Goal: Navigation & Orientation: Find specific page/section

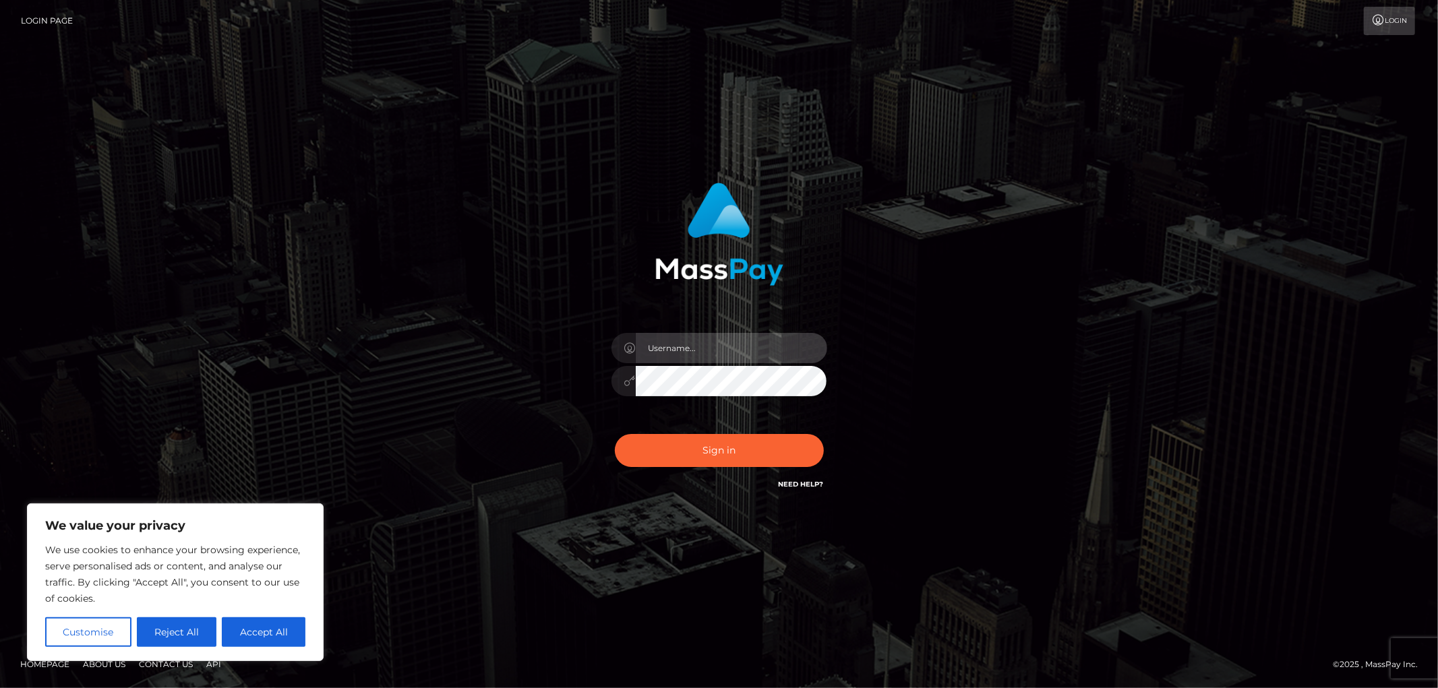
click at [679, 349] on input "text" at bounding box center [731, 348] width 191 height 30
paste input "ap.vent"
type input "ap.vent"
click at [696, 450] on button "Sign in" at bounding box center [719, 450] width 209 height 33
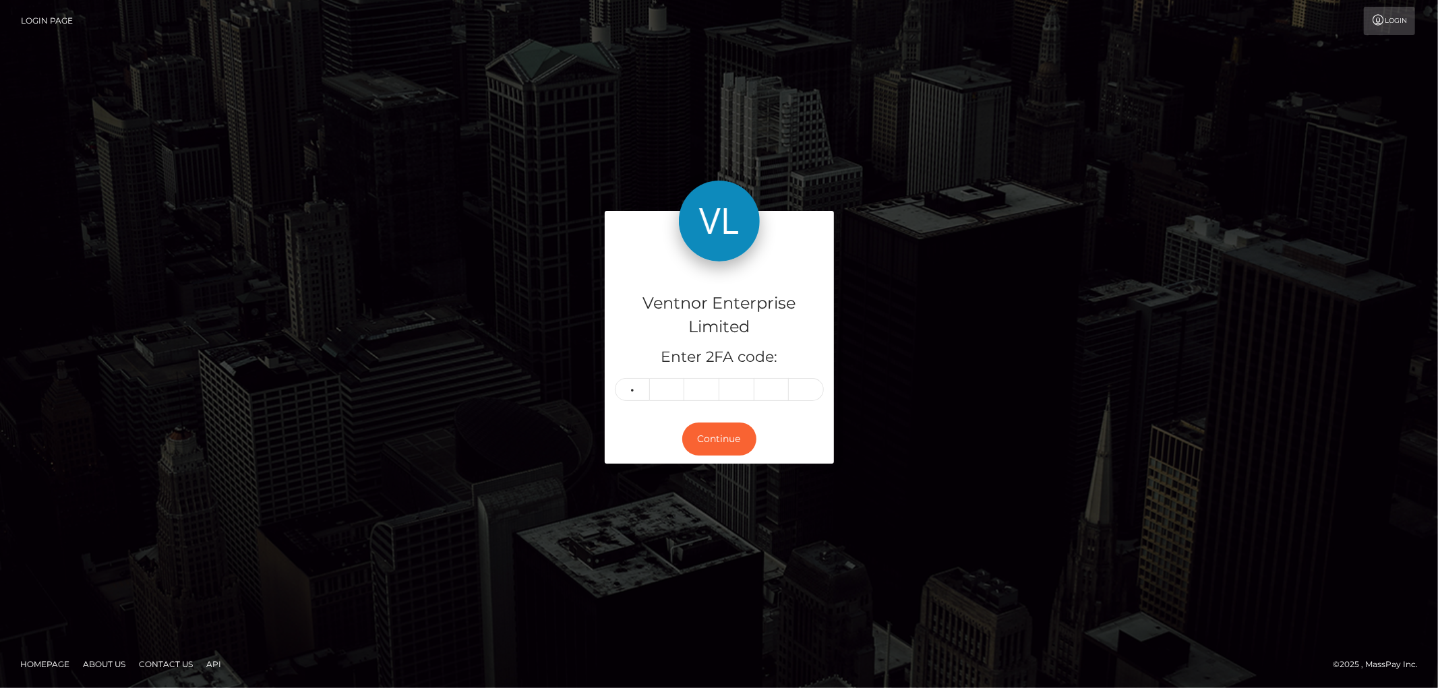
type input "0"
type input "2"
type input "8"
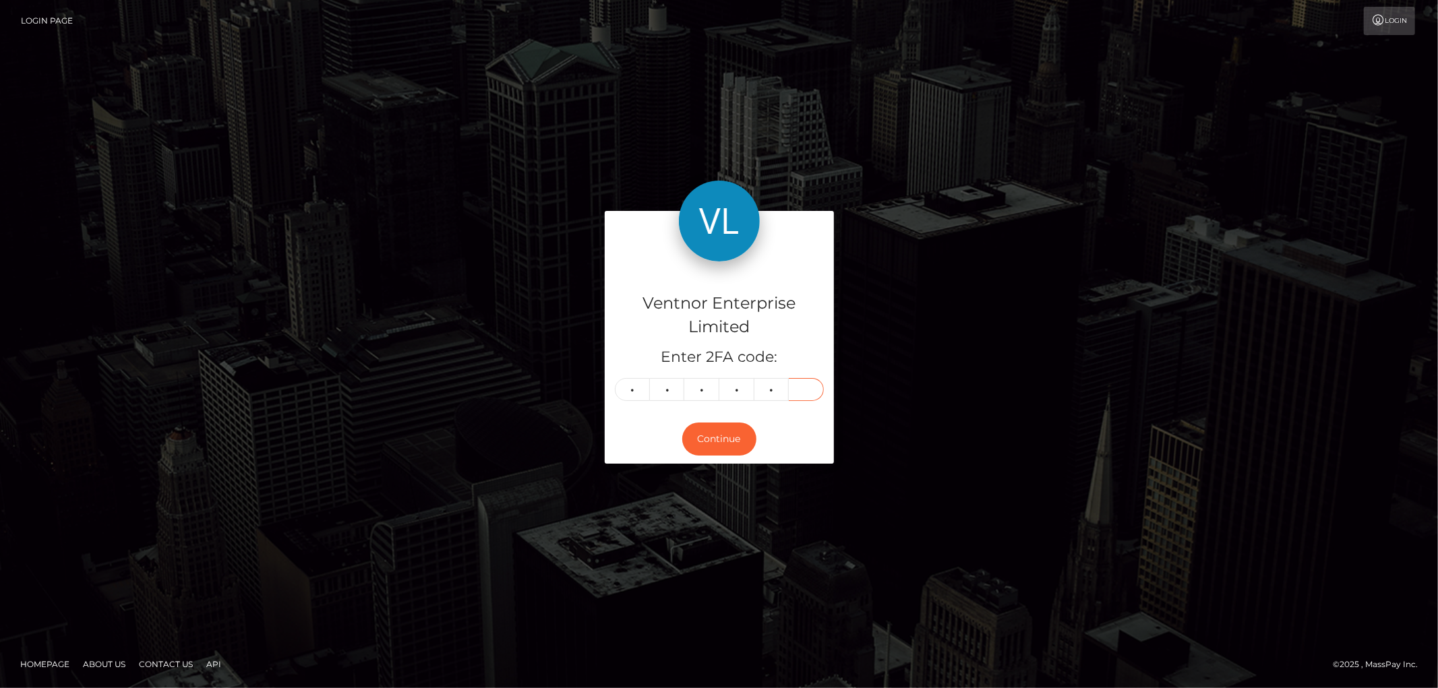
type input "3"
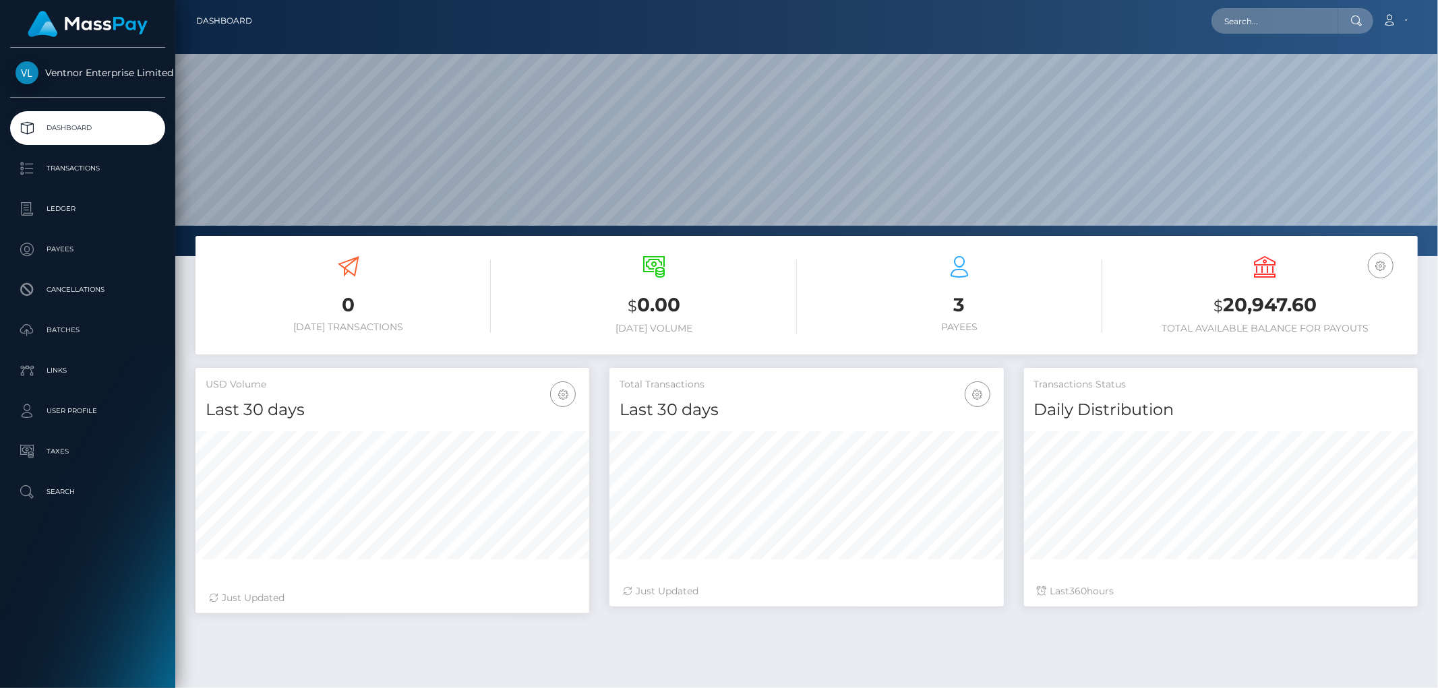
scroll to position [239, 394]
click at [69, 212] on p "Ledger" at bounding box center [88, 209] width 144 height 20
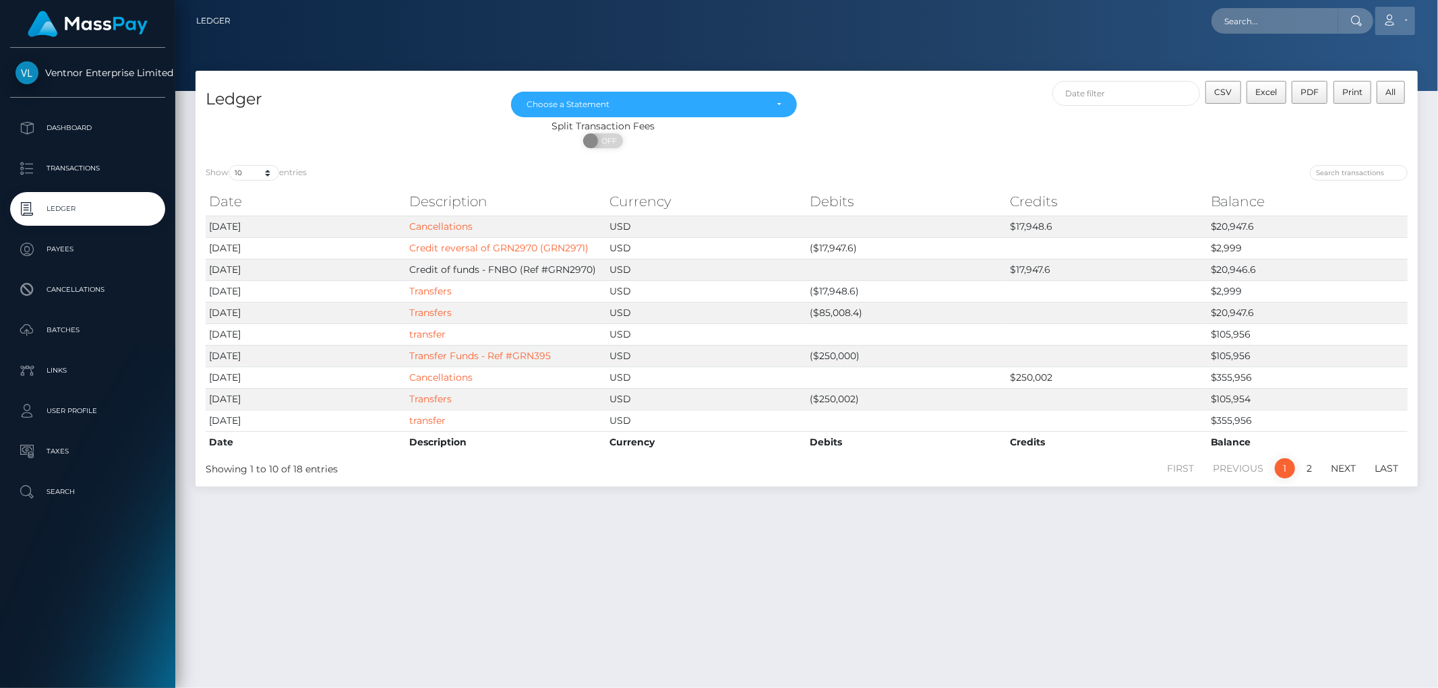
click at [1407, 19] on link "Account" at bounding box center [1395, 21] width 40 height 28
click at [1326, 84] on link "Logout" at bounding box center [1363, 86] width 108 height 25
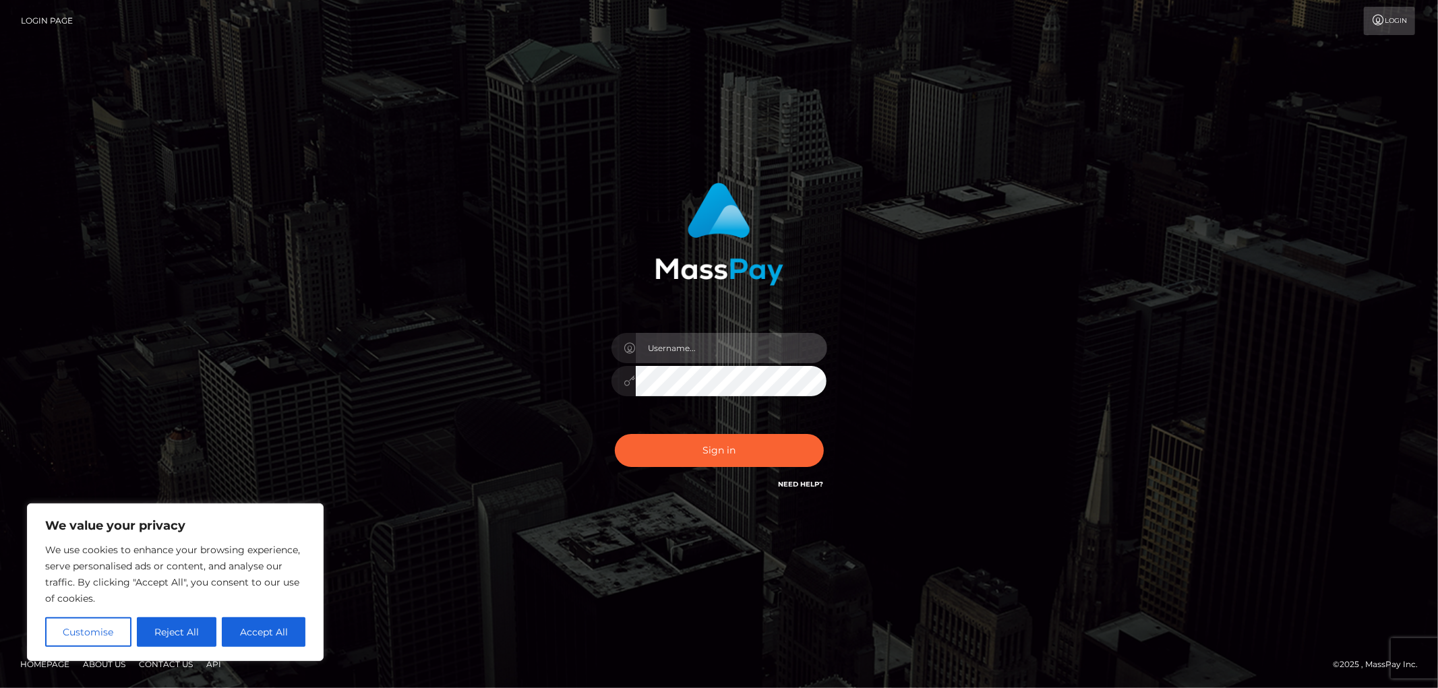
click at [685, 355] on input "text" at bounding box center [731, 348] width 191 height 30
paste input "APteam"
type input "APteam"
click at [681, 396] on div "APteam" at bounding box center [719, 374] width 236 height 103
click at [668, 454] on button "Sign in" at bounding box center [719, 450] width 209 height 33
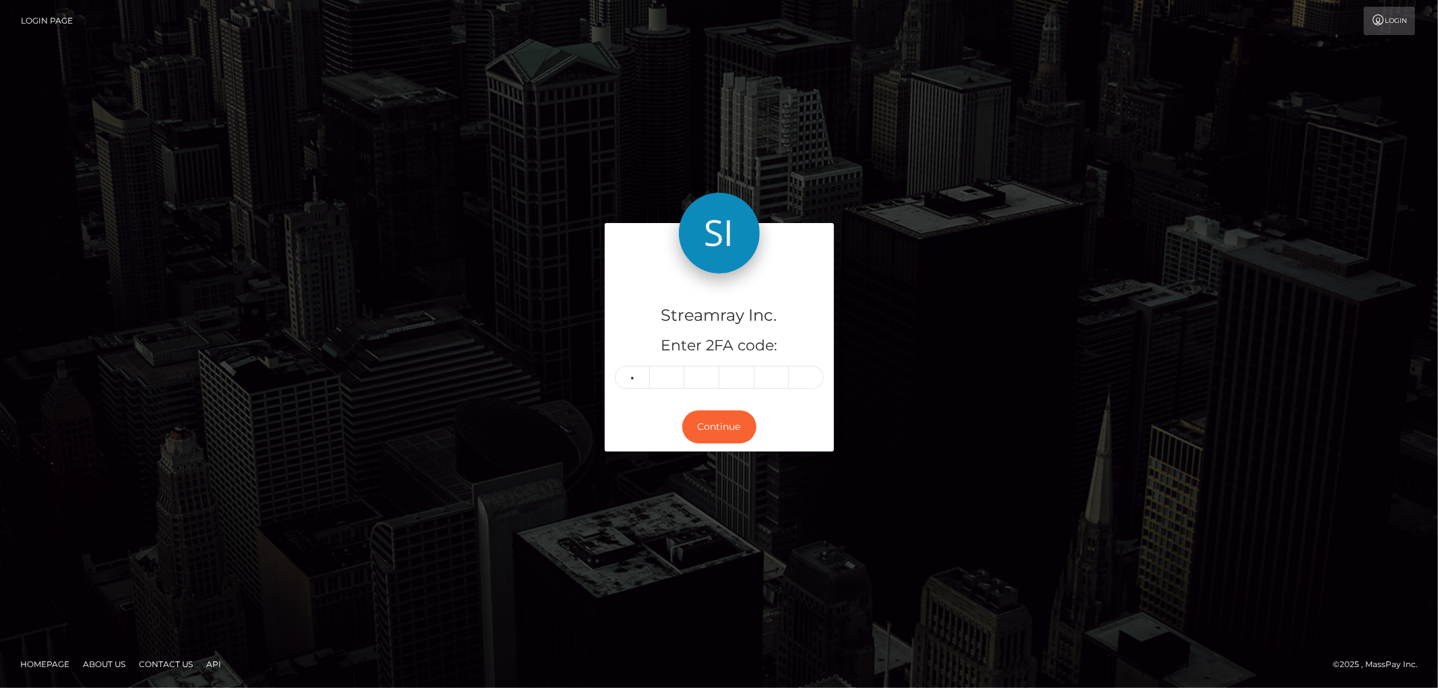
type input "0"
type input "1"
type input "9"
type input "6"
type input "3"
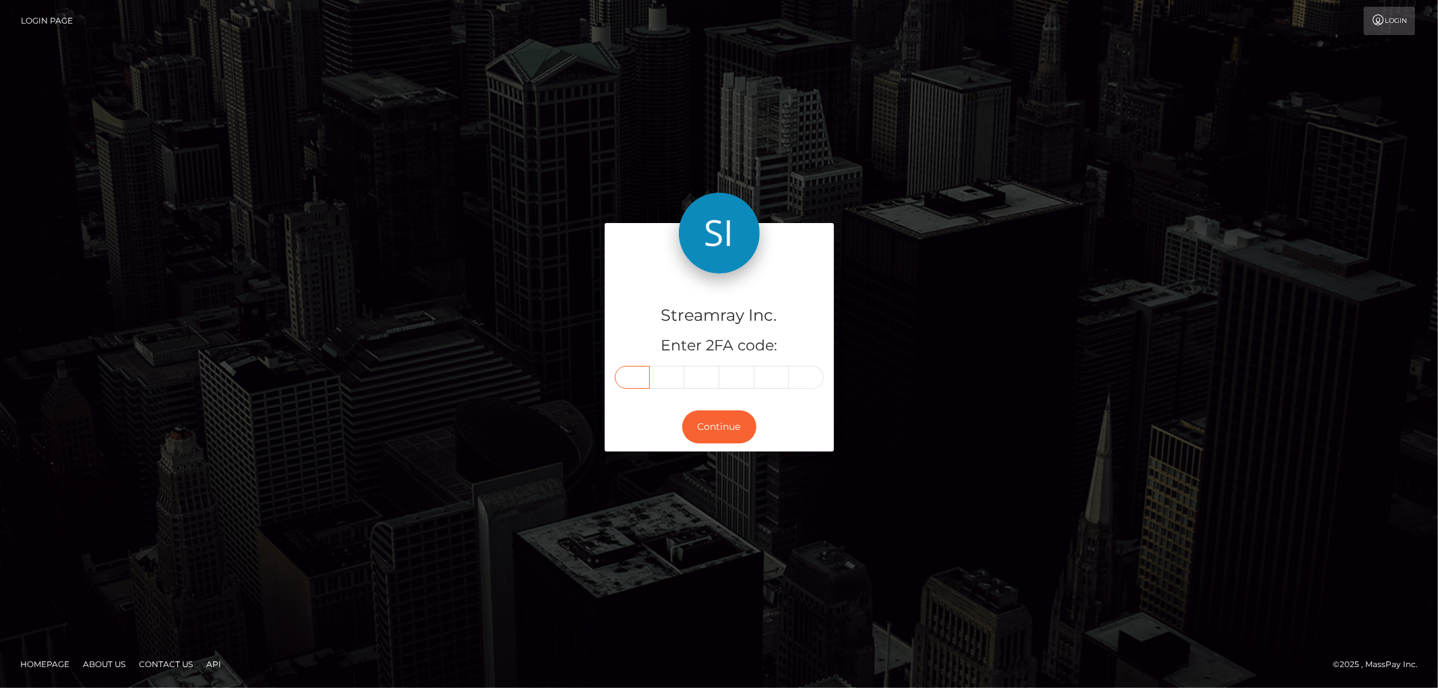
type input "0"
type input "1"
type input "8"
type input "9"
type input "6"
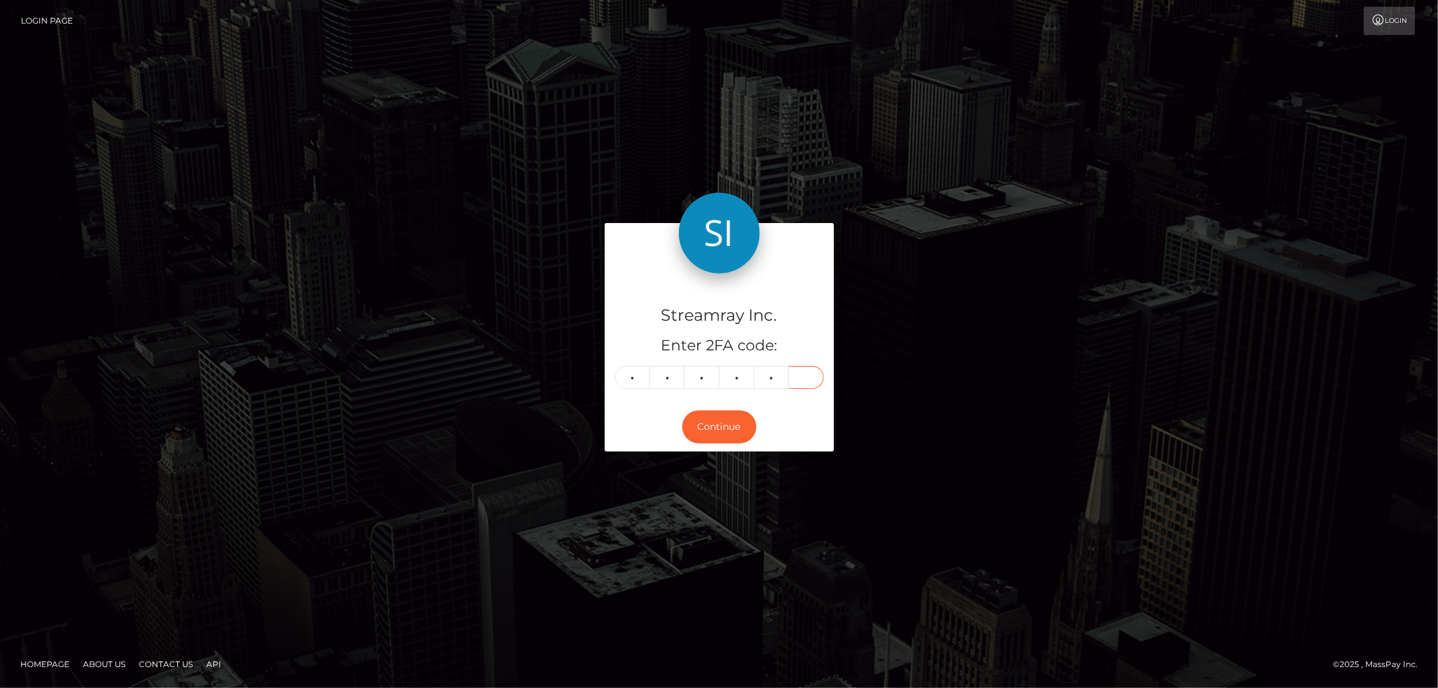
type input "3"
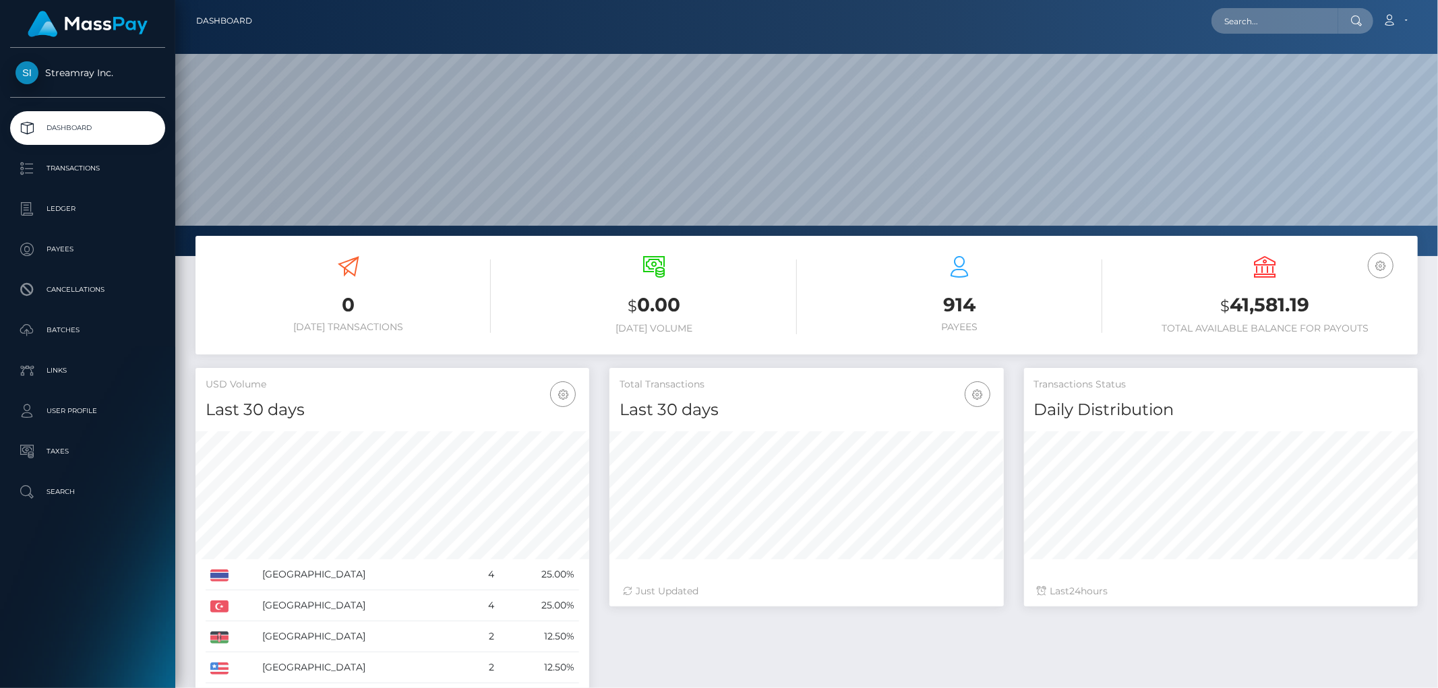
scroll to position [239, 394]
click at [76, 210] on p "Ledger" at bounding box center [88, 209] width 144 height 20
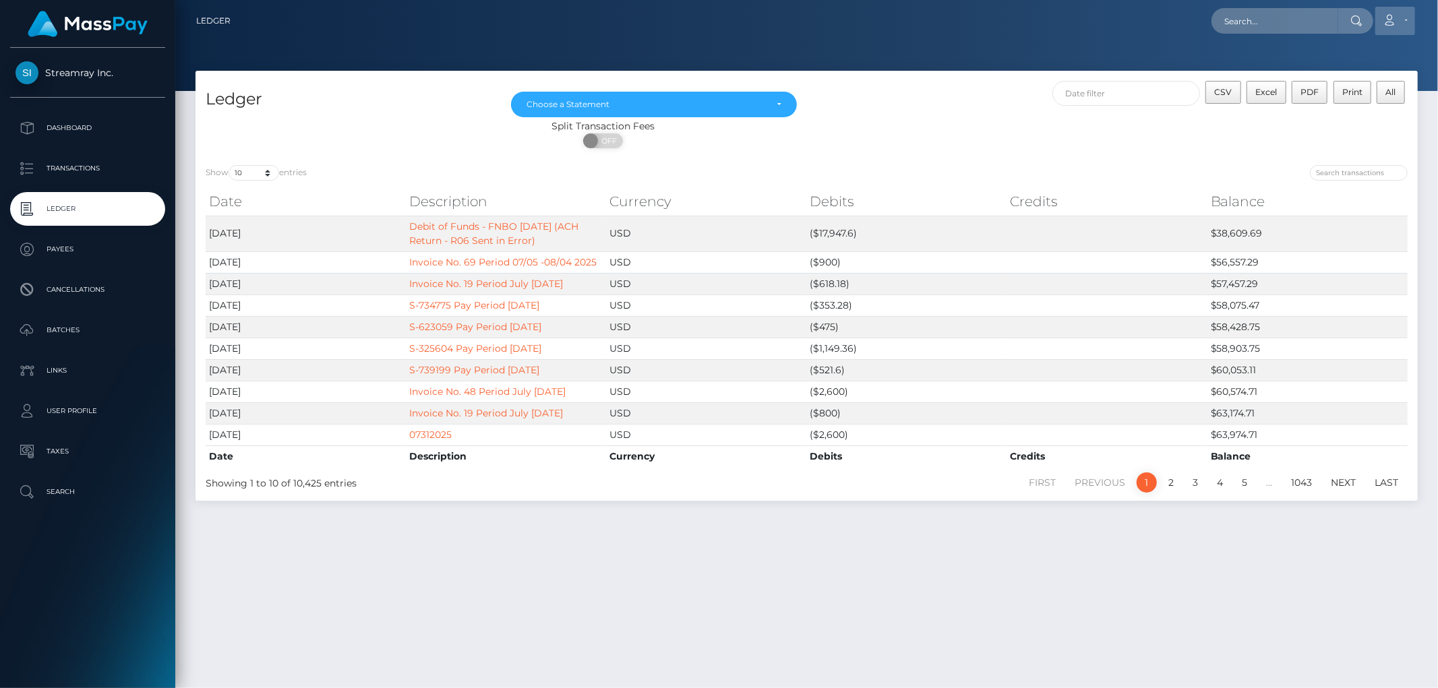
click at [1394, 15] on icon at bounding box center [1389, 20] width 14 height 11
click at [1356, 83] on link "Logout" at bounding box center [1363, 86] width 108 height 25
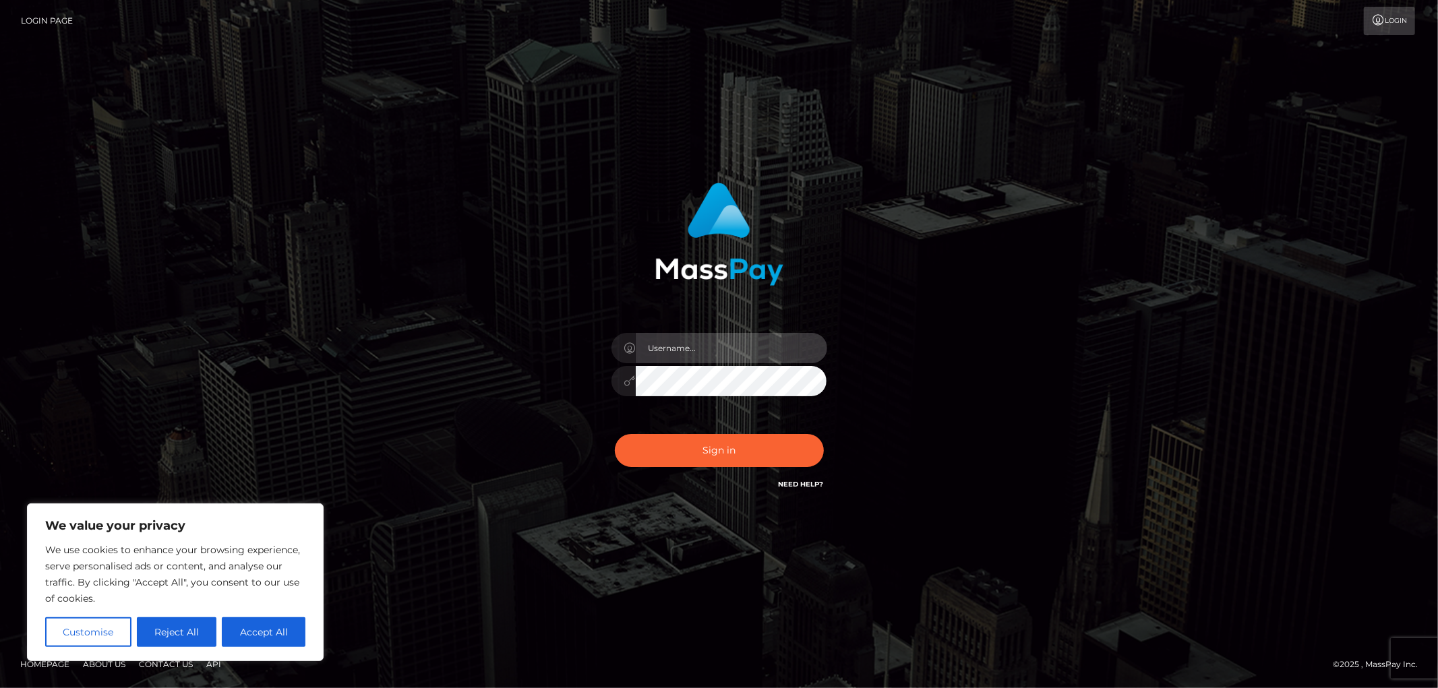
click at [678, 353] on input "text" at bounding box center [731, 348] width 191 height 30
click at [673, 338] on input "text" at bounding box center [731, 348] width 191 height 30
paste input "ap.vent"
type input "ap.vent"
click at [706, 437] on button "Sign in" at bounding box center [719, 450] width 209 height 33
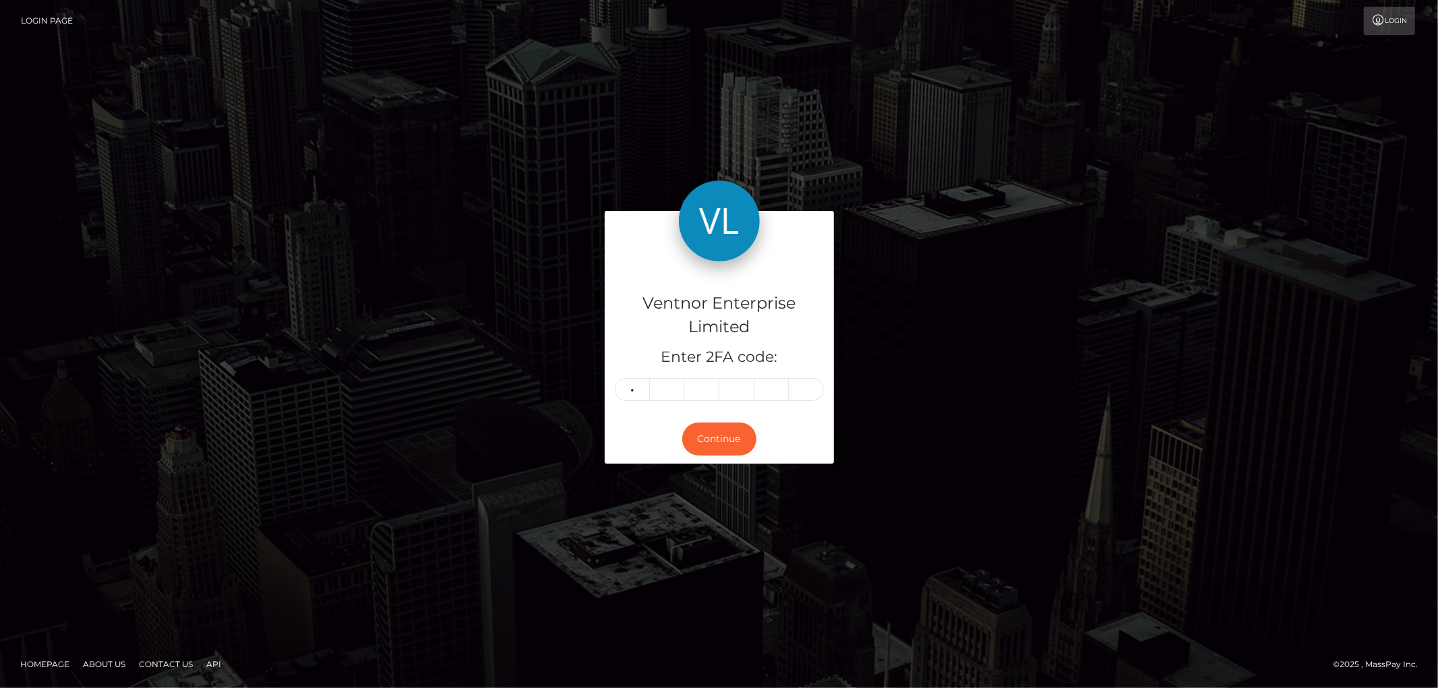
type input "9"
type input "8"
type input "9"
type input "2"
type input "1"
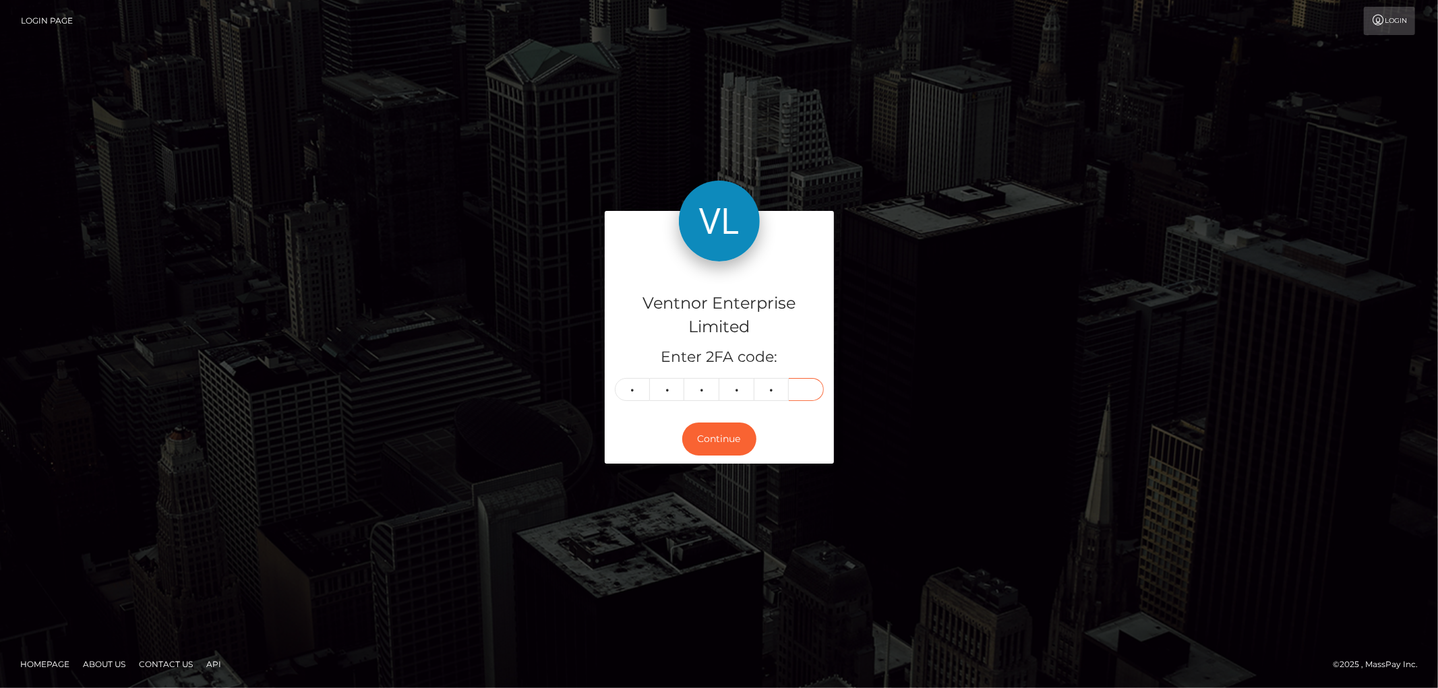
type input "7"
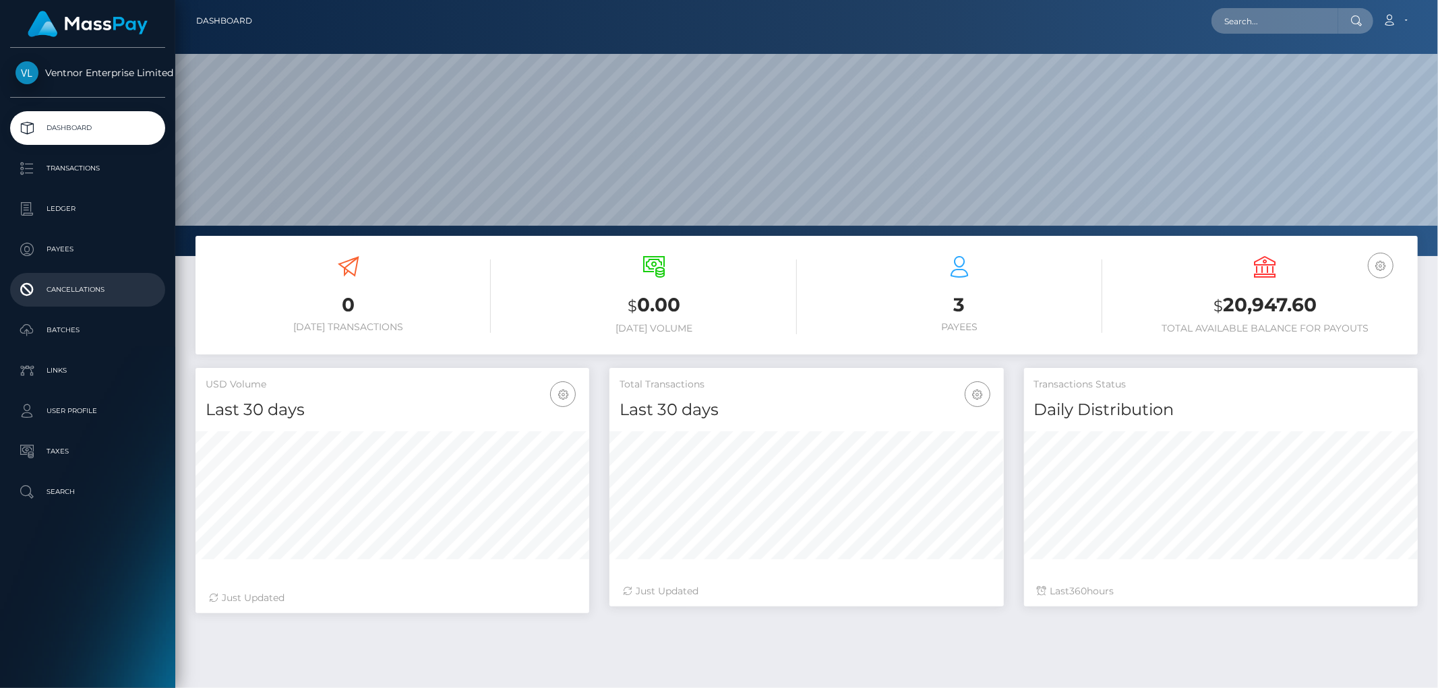
scroll to position [239, 394]
click at [61, 212] on p "Ledger" at bounding box center [88, 209] width 144 height 20
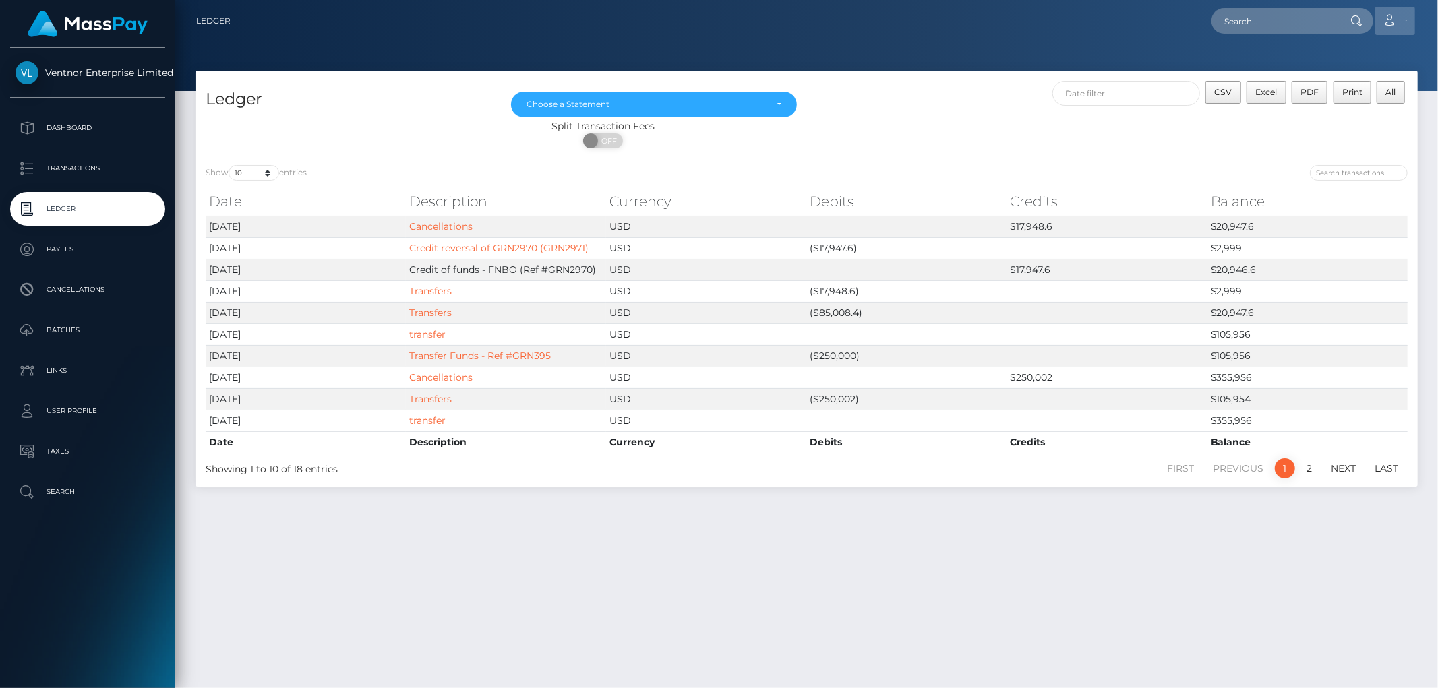
click at [1407, 21] on link "Account" at bounding box center [1395, 21] width 40 height 28
click at [1321, 82] on link "Logout" at bounding box center [1363, 86] width 108 height 25
